Goal: Information Seeking & Learning: Learn about a topic

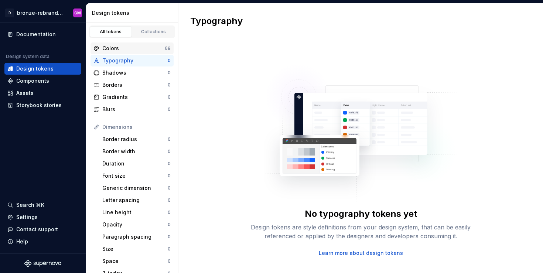
click at [122, 50] on div "Colors" at bounding box center [133, 48] width 62 height 7
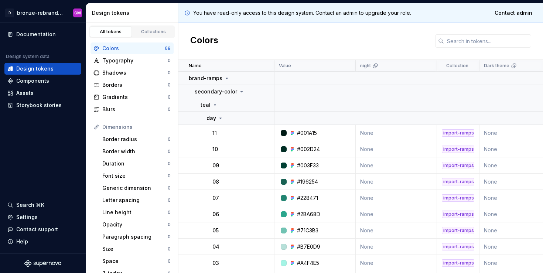
click at [151, 38] on div "Colors 69 Typography 0 Shadows 0 Borders 0 Gradients 0 Blurs 0 Dimensions Borde…" at bounding box center [132, 221] width 92 height 367
click at [150, 33] on div "Collections" at bounding box center [153, 32] width 37 height 6
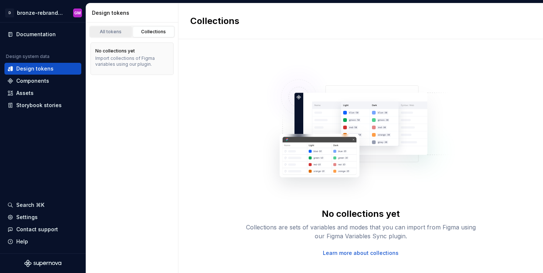
click at [108, 33] on div "All tokens" at bounding box center [110, 32] width 37 height 6
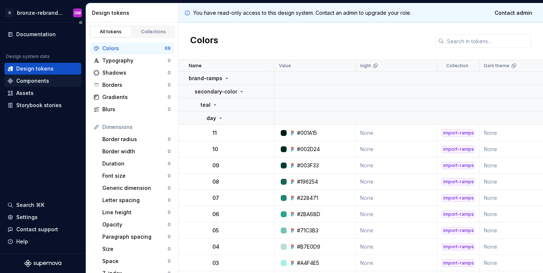
click at [48, 81] on div "Components" at bounding box center [42, 80] width 71 height 7
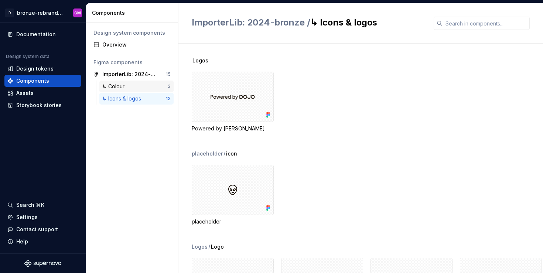
click at [116, 83] on div "↳ Colour" at bounding box center [114, 86] width 25 height 7
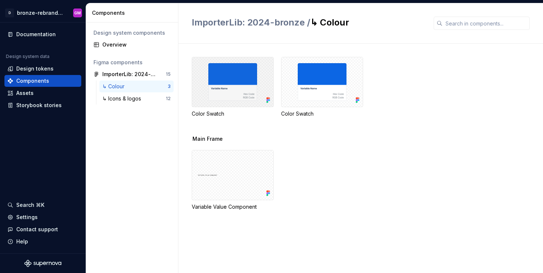
click at [256, 77] on div at bounding box center [233, 82] width 82 height 50
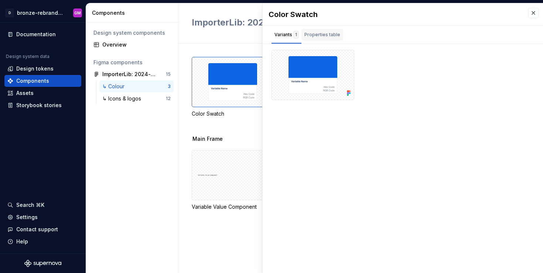
click at [333, 27] on button "Properties table" at bounding box center [323, 35] width 42 height 18
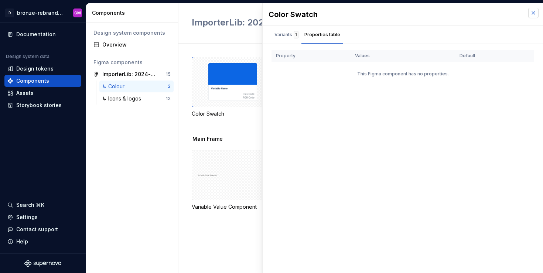
click at [533, 13] on button "button" at bounding box center [533, 13] width 10 height 10
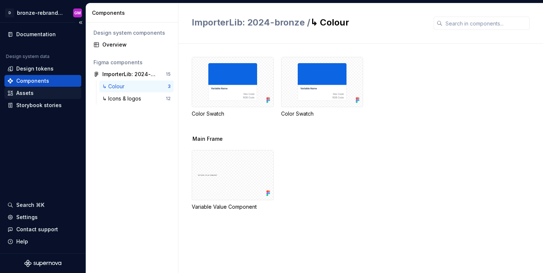
click at [27, 89] on div "Assets" at bounding box center [42, 93] width 77 height 12
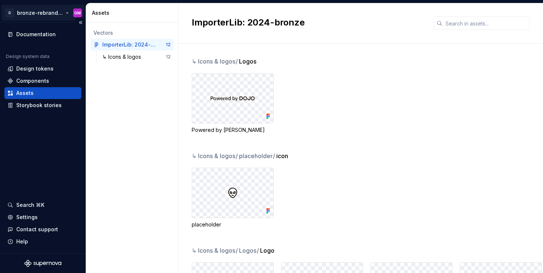
click at [34, 14] on html "D bronze-rebrand-design-tokens GM Documentation Design system data Design token…" at bounding box center [271, 136] width 543 height 273
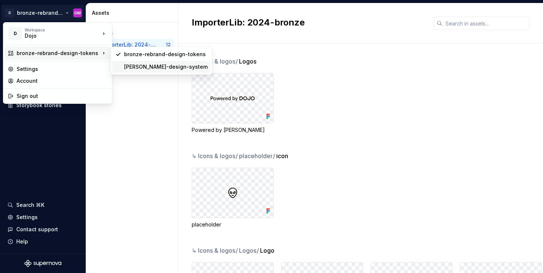
click at [139, 67] on div "[PERSON_NAME]-design-system" at bounding box center [166, 66] width 84 height 7
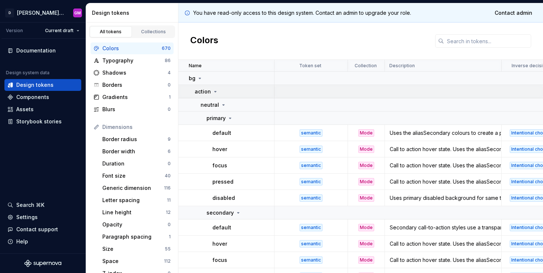
click at [216, 91] on icon at bounding box center [215, 92] width 6 height 6
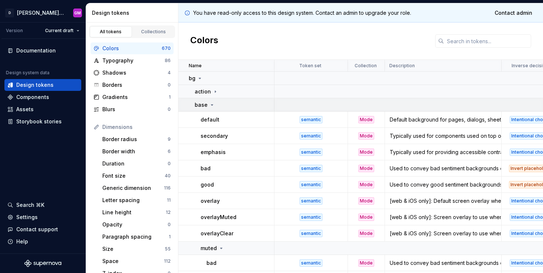
click at [212, 106] on icon at bounding box center [212, 105] width 6 height 6
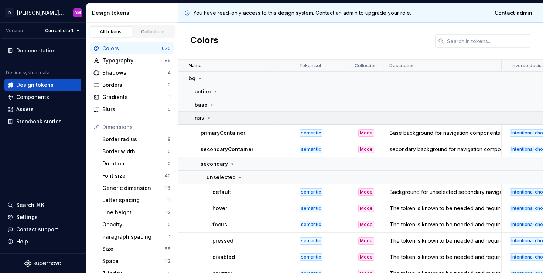
click at [207, 119] on icon at bounding box center [209, 118] width 6 height 6
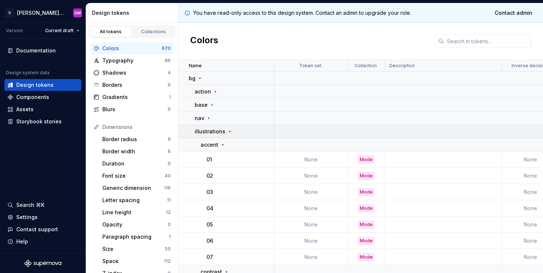
click at [229, 131] on icon at bounding box center [230, 131] width 2 height 1
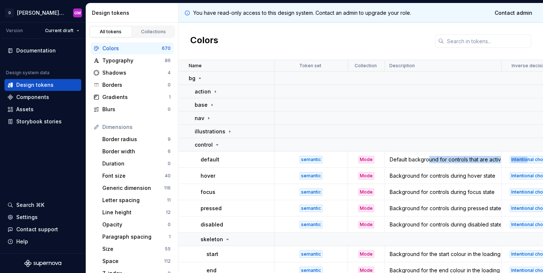
drag, startPoint x: 430, startPoint y: 160, endPoint x: 527, endPoint y: 162, distance: 96.8
click at [446, 157] on div "Default background for controls that are active" at bounding box center [443, 159] width 116 height 7
click at [210, 159] on p "default" at bounding box center [210, 159] width 19 height 7
click at [405, 157] on div "Default background for controls that are active" at bounding box center [443, 159] width 116 height 7
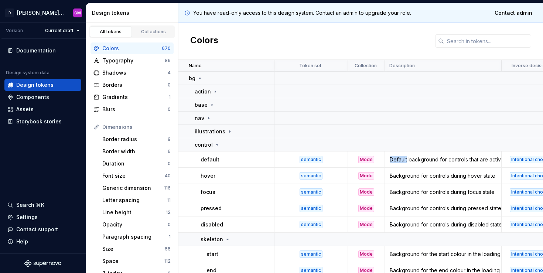
click at [405, 157] on div "Default background for controls that are active" at bounding box center [443, 159] width 116 height 7
click at [401, 157] on div "Default background for controls that are active" at bounding box center [443, 159] width 116 height 7
drag, startPoint x: 395, startPoint y: 159, endPoint x: 421, endPoint y: 159, distance: 26.2
click at [422, 159] on div "Default background for controls that are active" at bounding box center [443, 159] width 116 height 7
drag, startPoint x: 421, startPoint y: 159, endPoint x: 388, endPoint y: 162, distance: 33.4
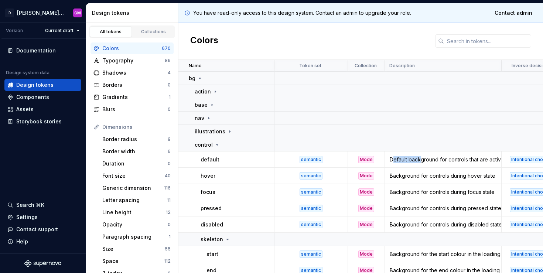
click at [421, 159] on div "Default background for controls that are active" at bounding box center [443, 159] width 116 height 7
click at [129, 84] on div "Borders" at bounding box center [134, 84] width 65 height 7
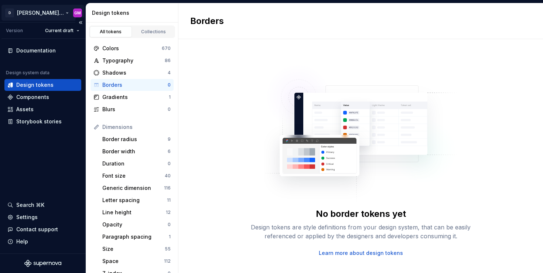
click at [40, 13] on html "[PERSON_NAME]-design-system GM Version Current draft Documentation Design syste…" at bounding box center [271, 136] width 543 height 273
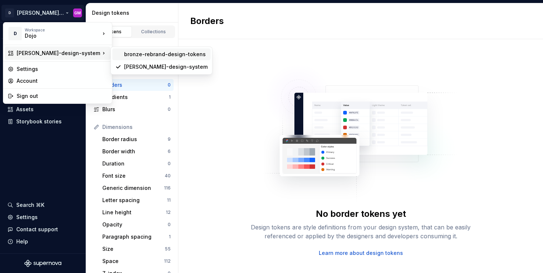
click at [157, 53] on div "bronze-rebrand-design-tokens" at bounding box center [166, 54] width 84 height 7
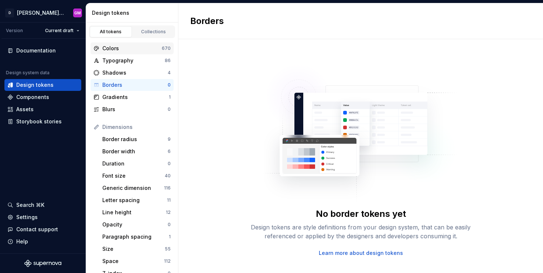
click at [123, 50] on div "Colors" at bounding box center [131, 48] width 59 height 7
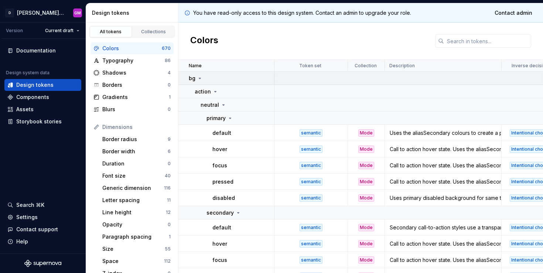
click at [200, 80] on icon at bounding box center [200, 78] width 6 height 6
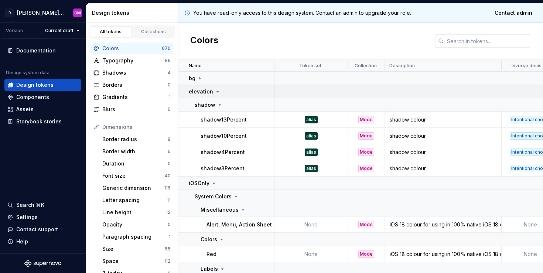
click at [211, 91] on div "elevation" at bounding box center [205, 91] width 32 height 7
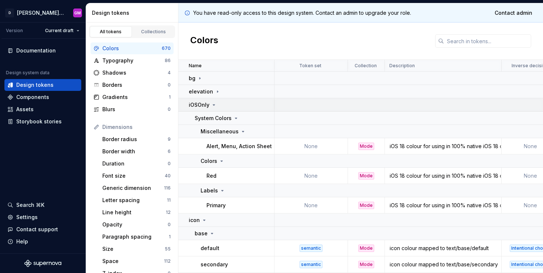
click at [212, 105] on icon at bounding box center [214, 105] width 6 height 6
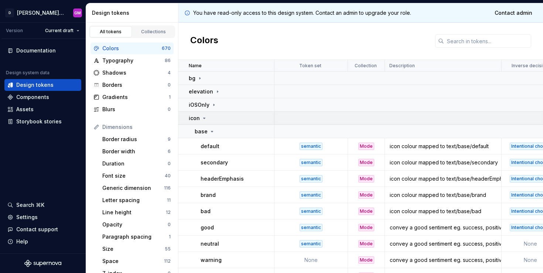
click at [203, 117] on icon at bounding box center [204, 118] width 6 height 6
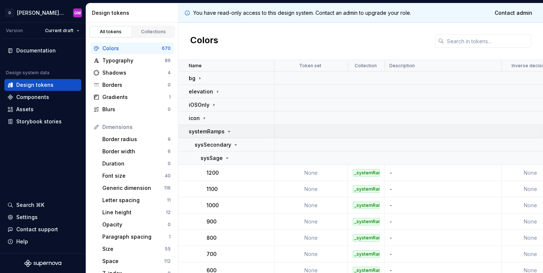
click at [226, 131] on icon at bounding box center [229, 132] width 6 height 6
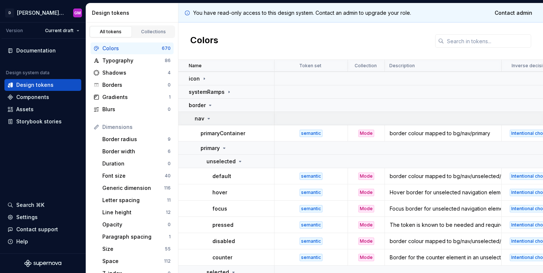
scroll to position [40, 0]
click at [208, 116] on icon at bounding box center [209, 118] width 6 height 6
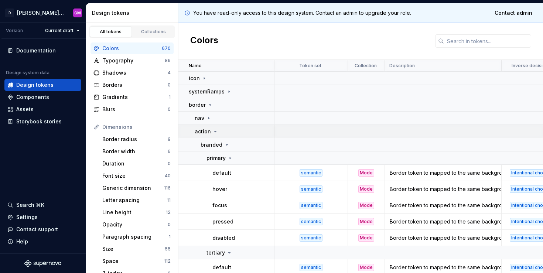
click at [215, 131] on icon at bounding box center [216, 131] width 2 height 1
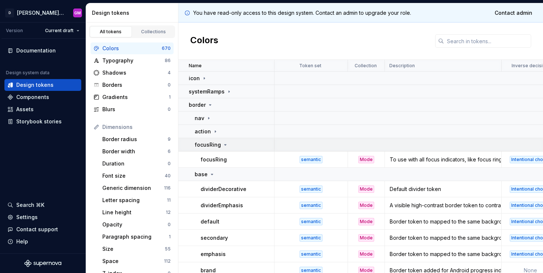
click at [223, 145] on icon at bounding box center [225, 145] width 6 height 6
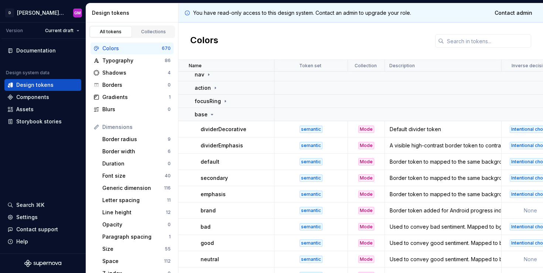
scroll to position [84, 0]
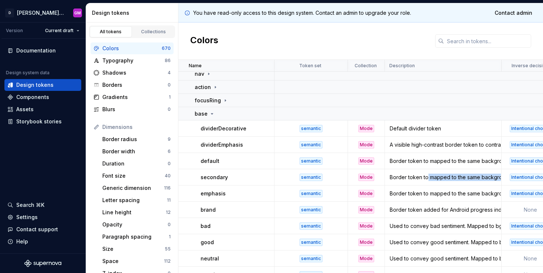
drag, startPoint x: 426, startPoint y: 178, endPoint x: 503, endPoint y: 174, distance: 76.6
click at [442, 178] on div "Border token to mapped to the same background token where the border isn’t usua…" at bounding box center [443, 177] width 116 height 7
click at [212, 172] on td "secondary" at bounding box center [226, 177] width 96 height 16
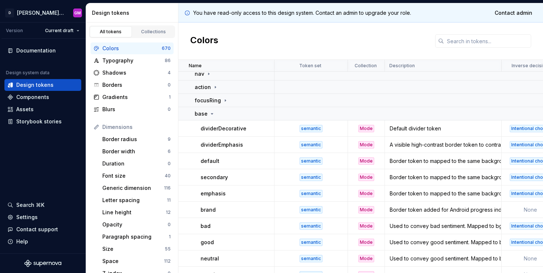
click at [214, 175] on p "secondary" at bounding box center [214, 177] width 27 height 7
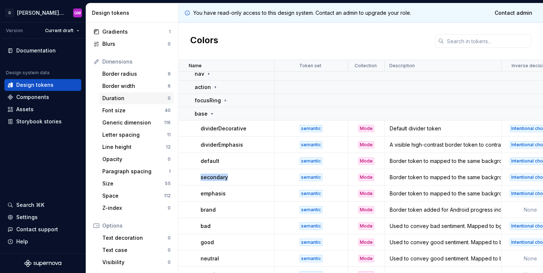
scroll to position [65, 0]
click at [140, 74] on div "Border radius" at bounding box center [134, 74] width 65 height 7
